Goal: Consume media (video, audio): Consume media (video, audio)

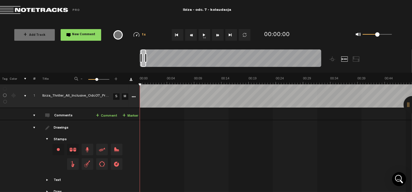
click at [203, 34] on button "1x" at bounding box center [205, 35] width 12 height 12
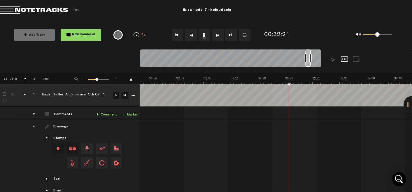
scroll to position [0, 10557]
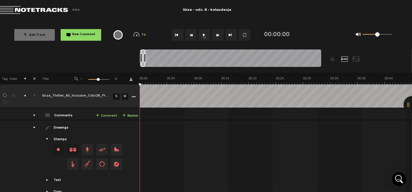
click at [203, 36] on button "1x" at bounding box center [205, 35] width 12 height 12
